Goal: Transaction & Acquisition: Purchase product/service

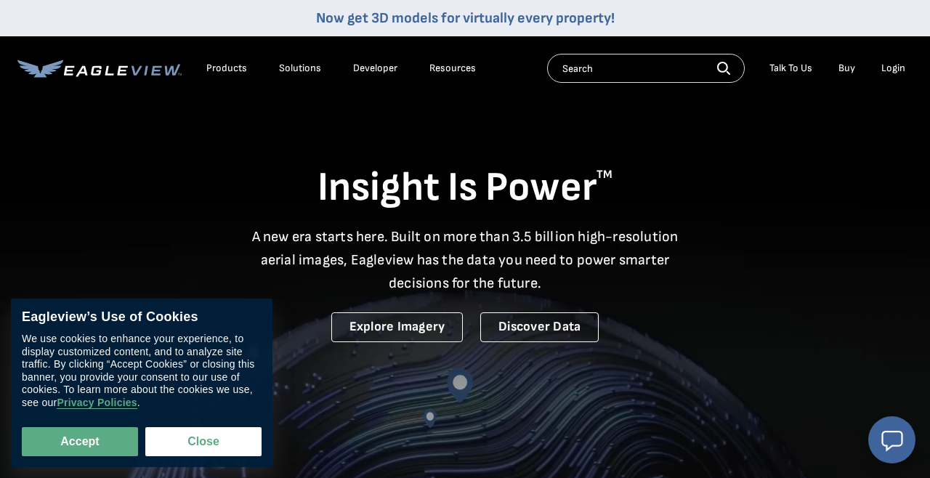
click at [889, 68] on div "Login" at bounding box center [894, 68] width 24 height 13
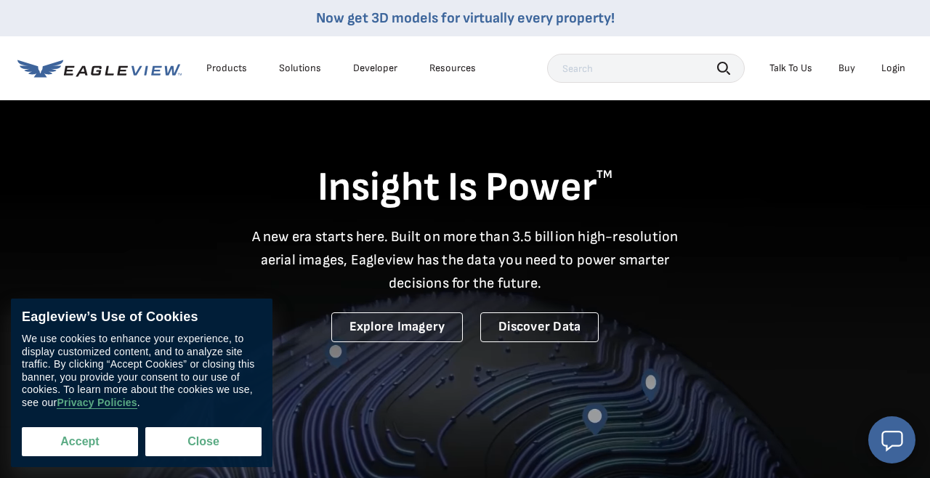
click at [68, 442] on button "Accept" at bounding box center [80, 441] width 116 height 29
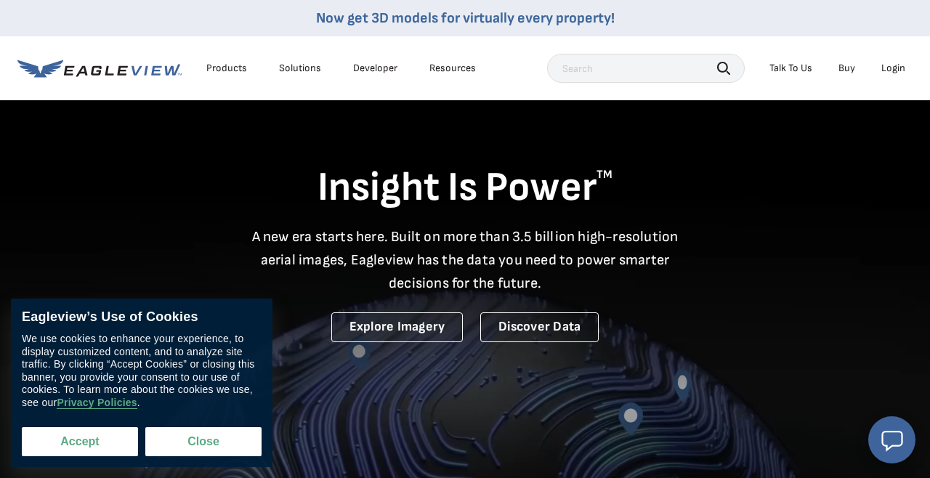
checkbox input "true"
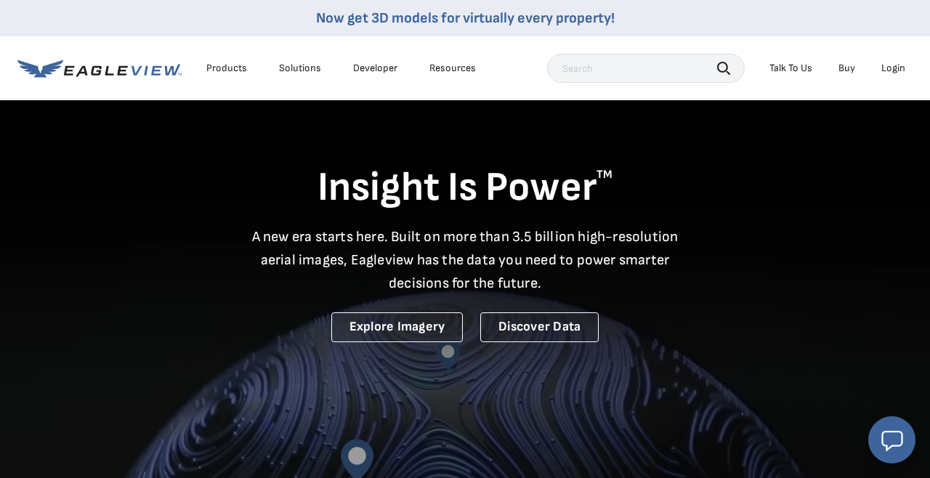
click at [895, 65] on div "Login" at bounding box center [894, 68] width 24 height 13
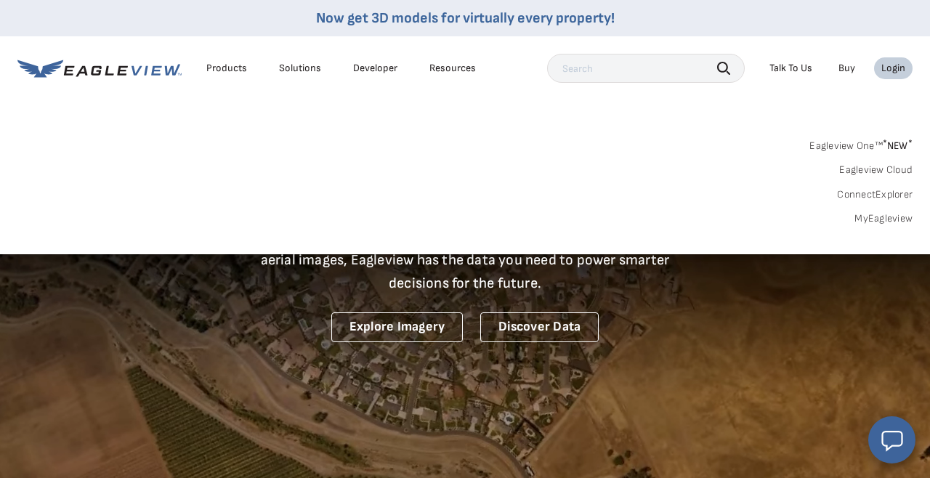
click at [886, 222] on link "MyEagleview" at bounding box center [884, 218] width 58 height 13
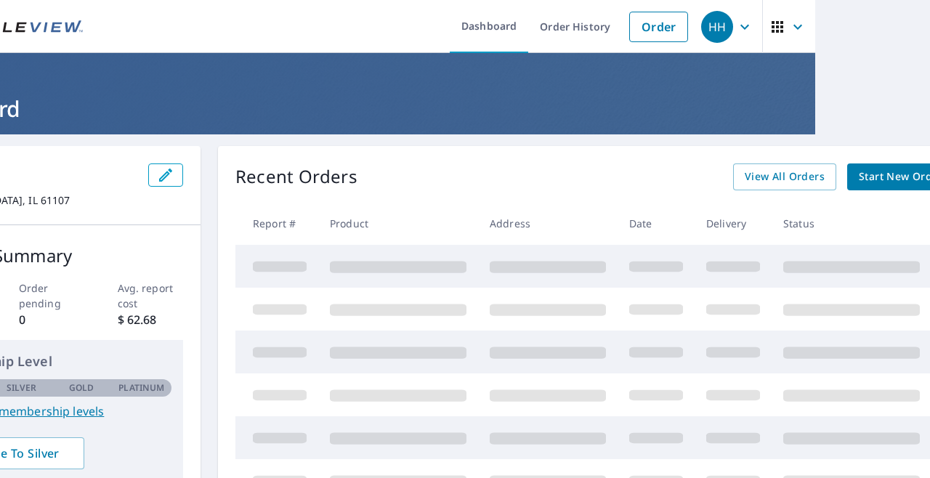
scroll to position [0, 130]
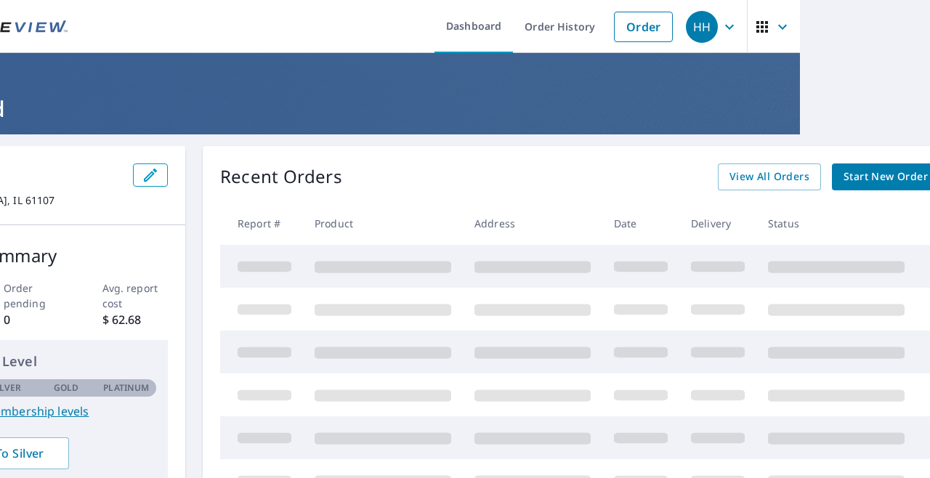
click at [912, 177] on span "Start New Order" at bounding box center [886, 177] width 84 height 18
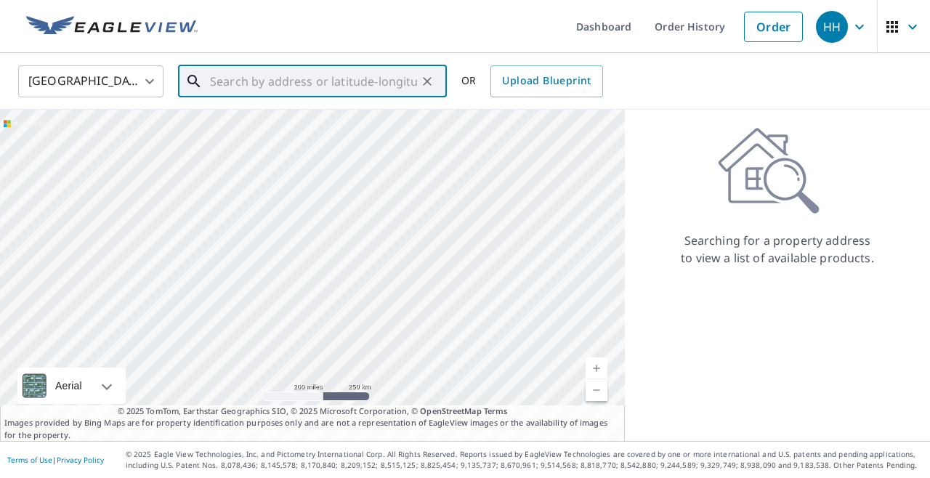
click at [275, 91] on input "text" at bounding box center [313, 81] width 207 height 41
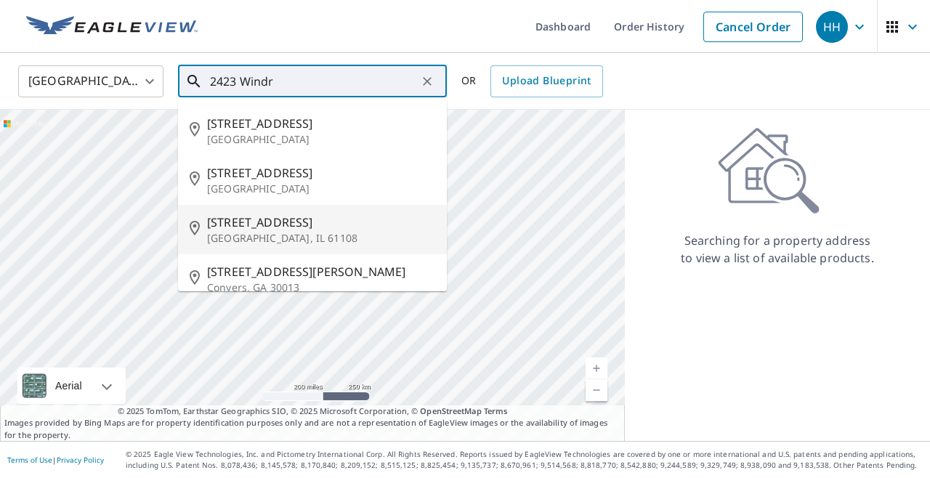
click at [277, 231] on p "[GEOGRAPHIC_DATA], IL 61108" at bounding box center [321, 238] width 228 height 15
type input "[STREET_ADDRESS]"
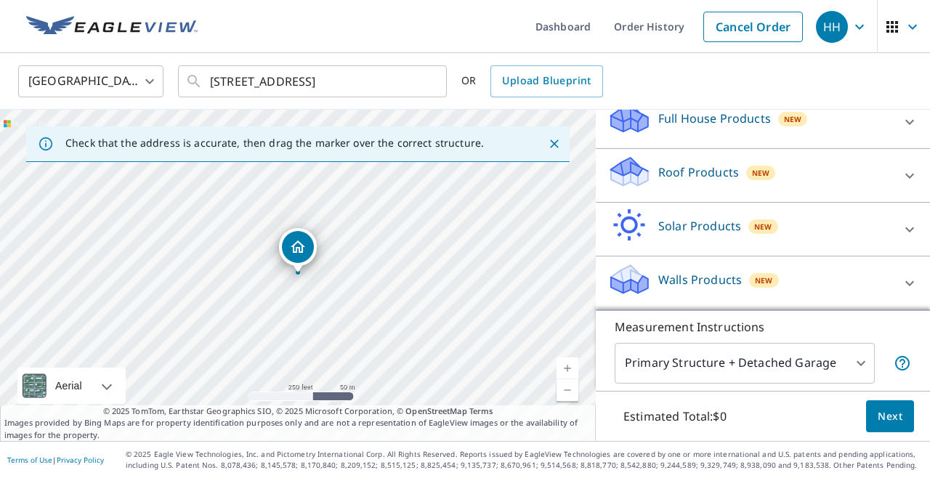
scroll to position [165, 0]
click at [908, 182] on icon at bounding box center [909, 175] width 17 height 17
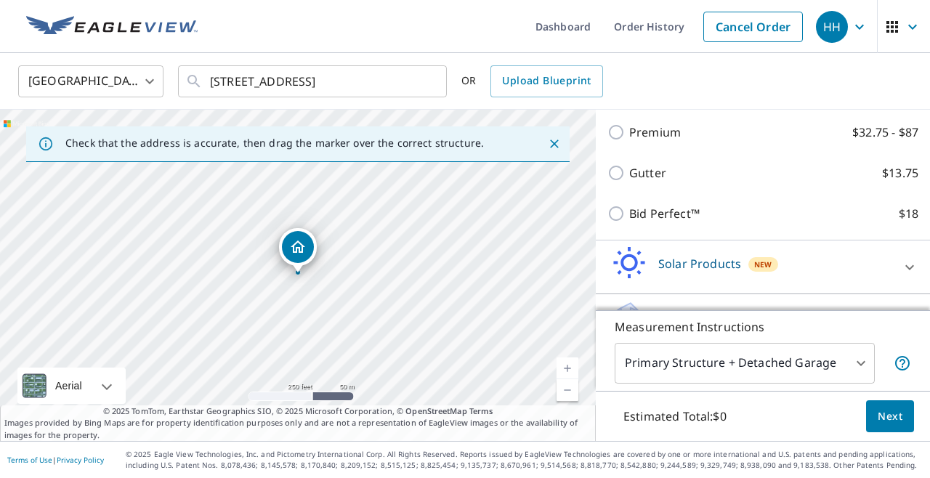
scroll to position [252, 0]
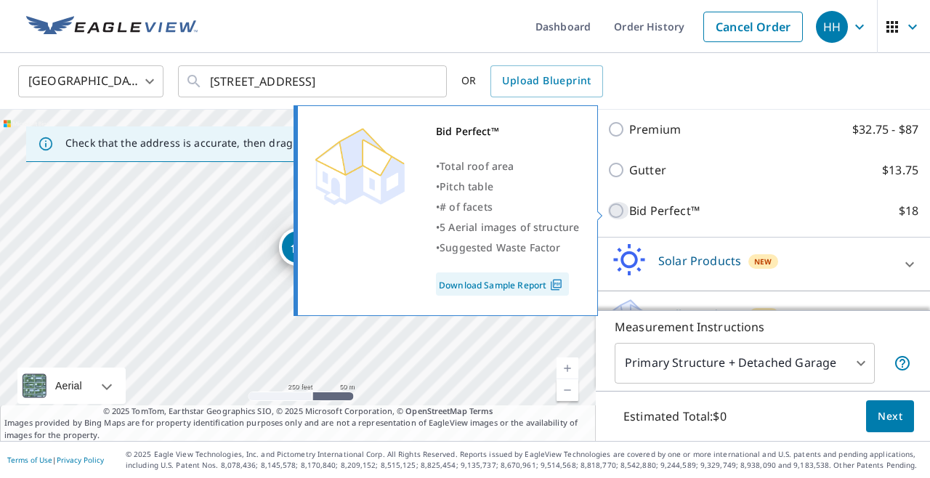
click at [616, 214] on input "Bid Perfect™ $18" at bounding box center [619, 210] width 22 height 17
checkbox input "true"
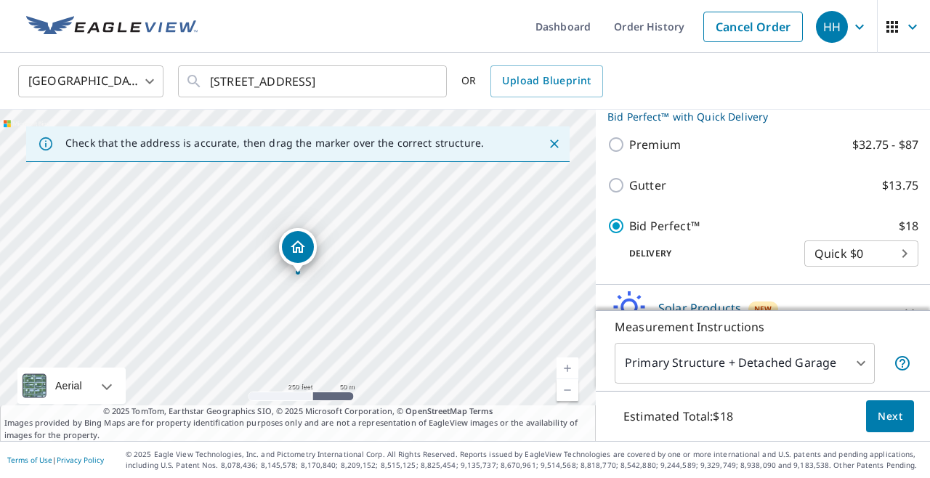
click at [883, 422] on span "Next" at bounding box center [890, 417] width 25 height 18
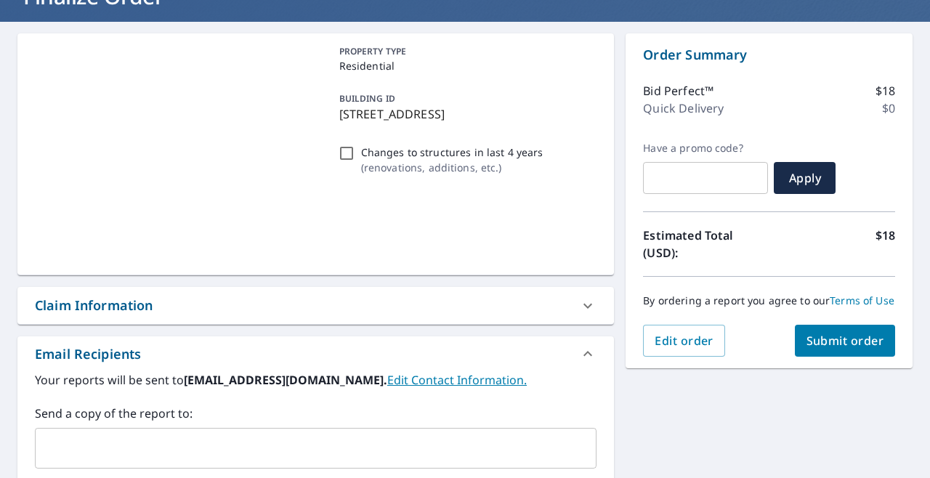
scroll to position [117, 0]
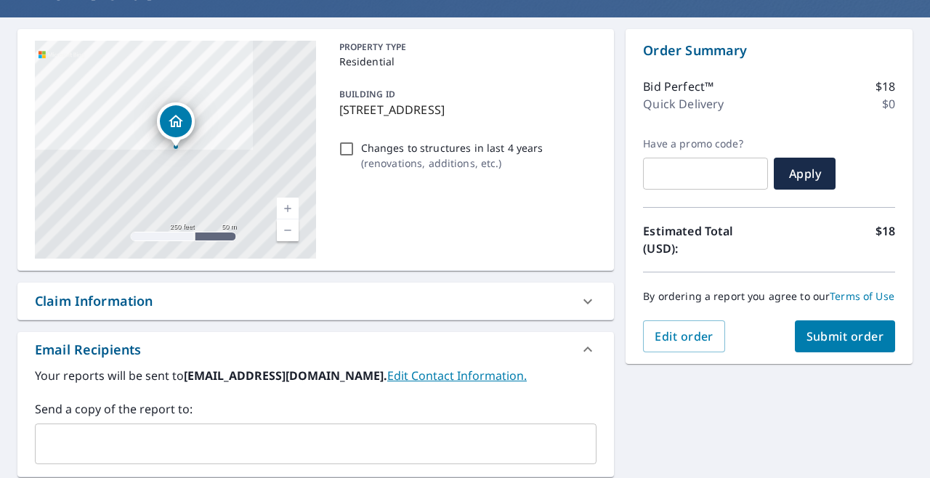
click at [857, 338] on span "Submit order" at bounding box center [846, 337] width 78 height 16
